Goal: Download file/media

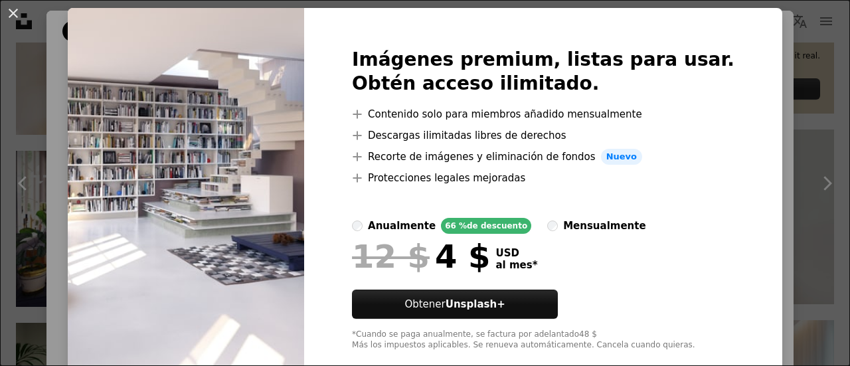
scroll to position [60, 0]
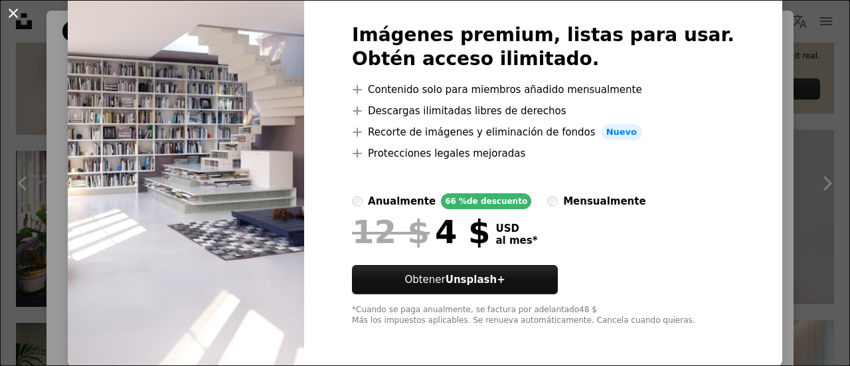
click at [12, 21] on button "An X shape" at bounding box center [13, 13] width 16 height 16
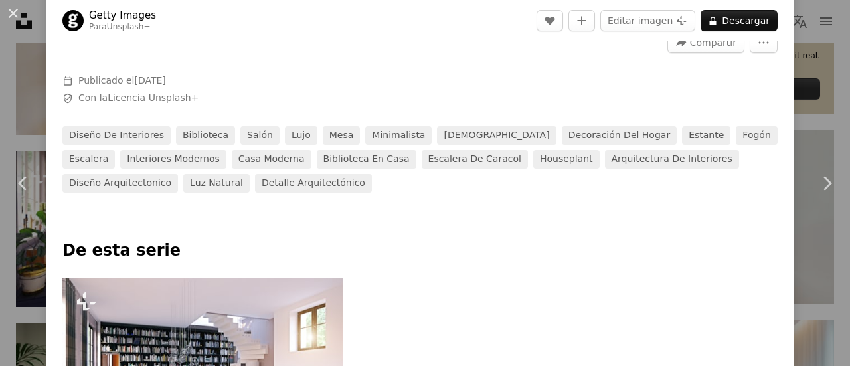
scroll to position [408, 0]
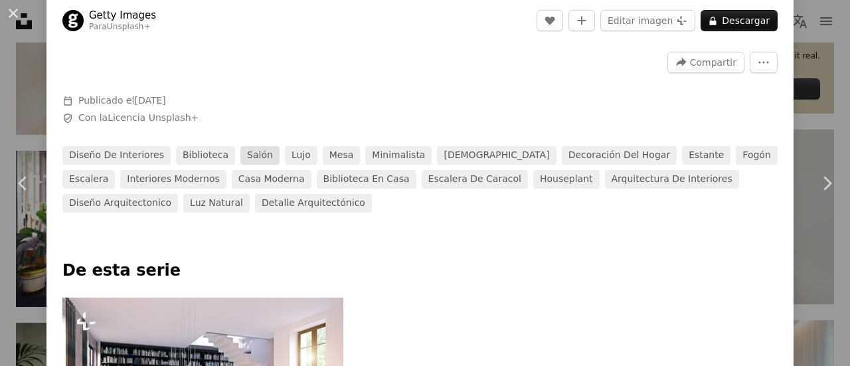
click at [240, 155] on link "Salón" at bounding box center [259, 155] width 39 height 19
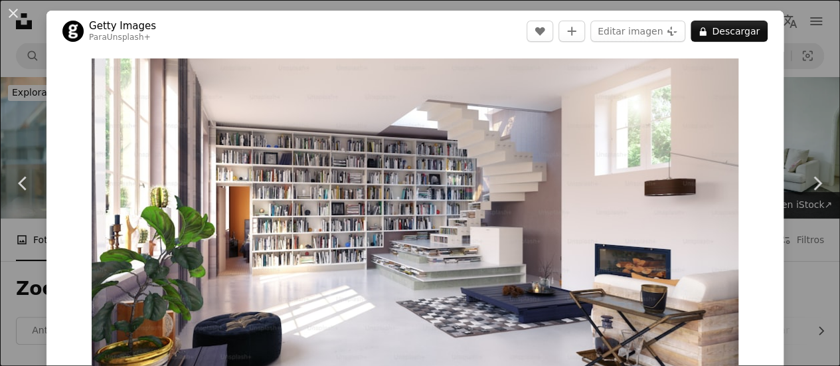
scroll to position [596, 0]
